Goal: Task Accomplishment & Management: Use online tool/utility

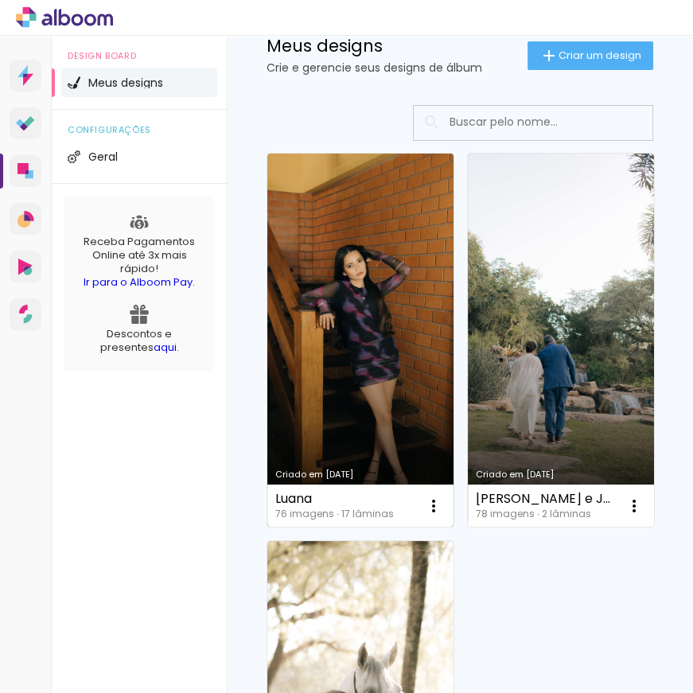
scroll to position [144, 0]
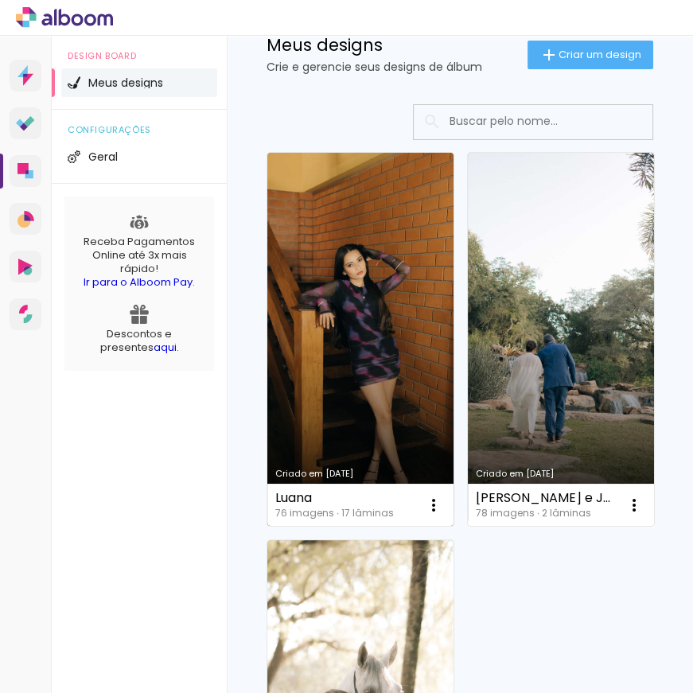
click at [352, 354] on link "Criado em [DATE]" at bounding box center [360, 339] width 186 height 373
